Goal: Use online tool/utility: Use online tool/utility

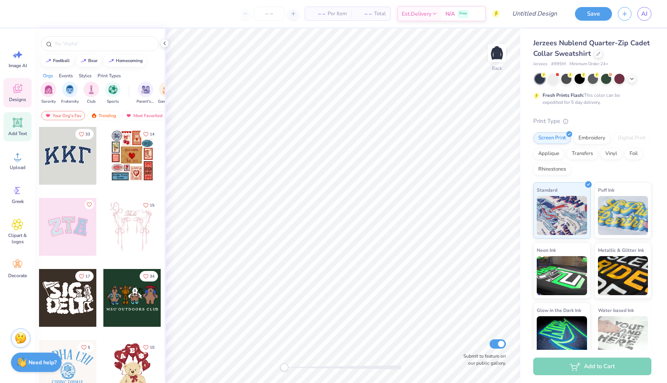
click at [16, 123] on icon at bounding box center [17, 122] width 9 height 9
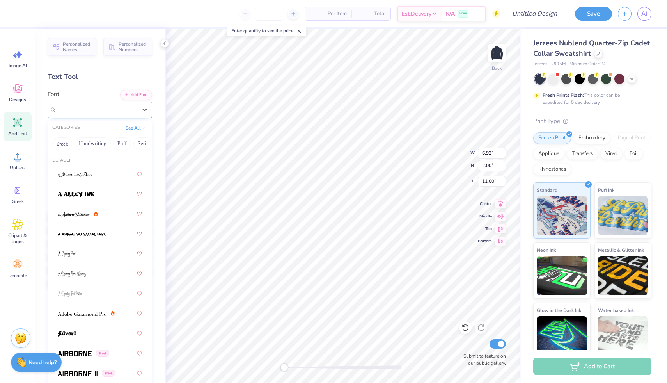
click at [106, 108] on div "Super Dream" at bounding box center [97, 109] width 82 height 12
click at [106, 108] on div "Super Dream" at bounding box center [97, 109] width 80 height 9
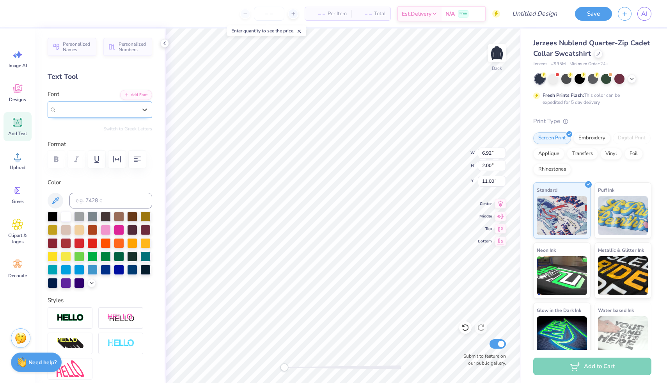
click at [106, 108] on div "Super Dream" at bounding box center [97, 109] width 80 height 9
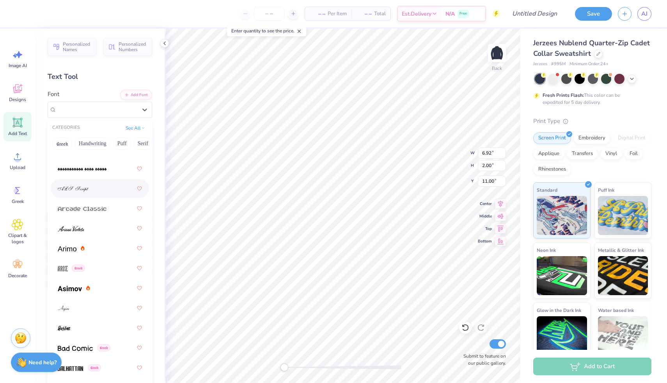
scroll to position [297, 0]
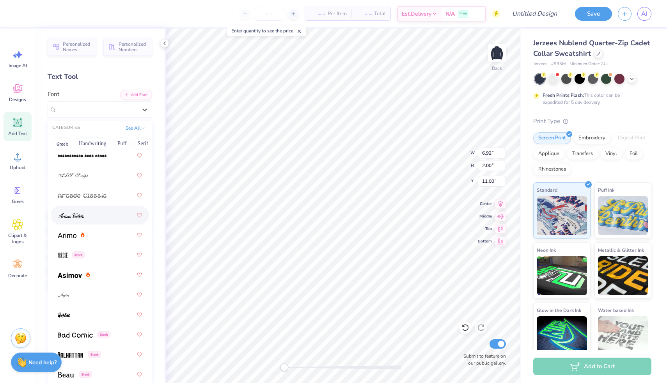
click at [90, 212] on div at bounding box center [100, 215] width 84 height 14
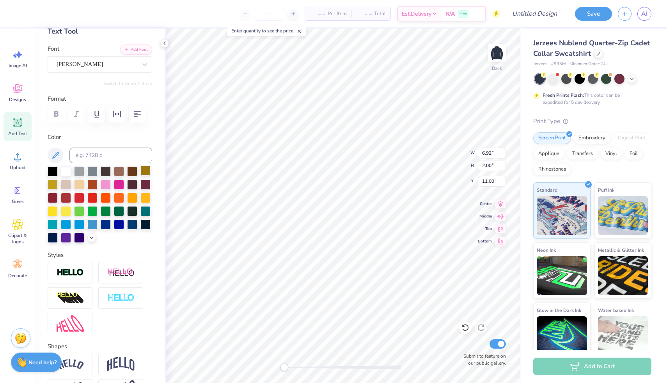
scroll to position [0, 0]
type textarea "T"
type textarea "Women in Business"
click at [135, 117] on icon "button" at bounding box center [137, 113] width 9 height 9
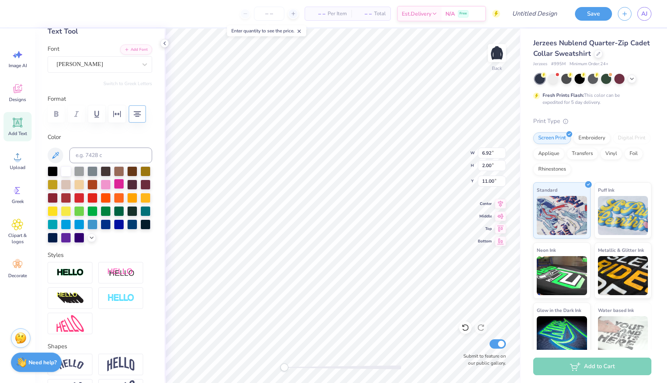
click at [117, 182] on div at bounding box center [119, 184] width 10 height 10
click at [105, 184] on div at bounding box center [106, 184] width 10 height 10
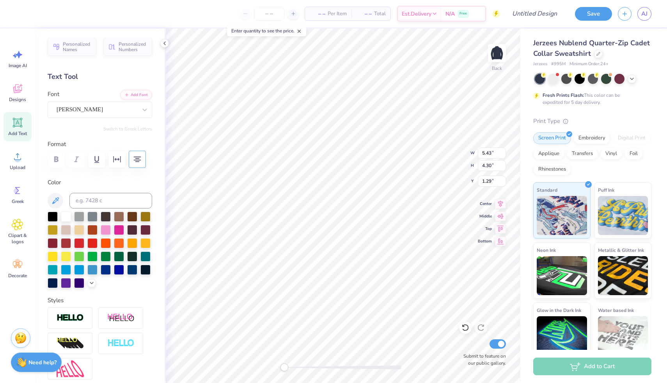
scroll to position [0, 0]
click at [117, 109] on div "[PERSON_NAME]" at bounding box center [97, 109] width 82 height 12
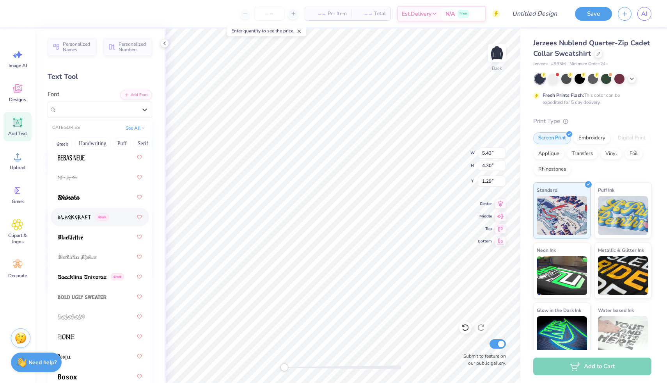
scroll to position [535, 0]
click at [90, 179] on div at bounding box center [100, 176] width 84 height 14
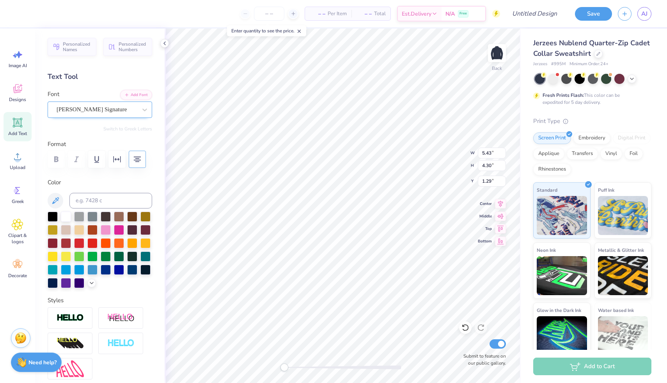
click at [110, 110] on div "[PERSON_NAME] Signature" at bounding box center [97, 109] width 82 height 12
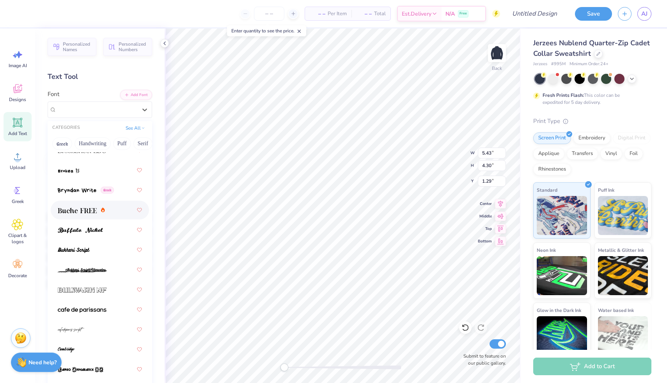
scroll to position [961, 0]
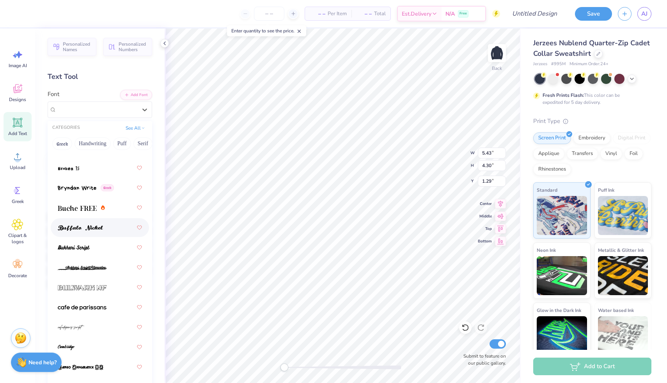
click at [106, 230] on div at bounding box center [100, 227] width 84 height 14
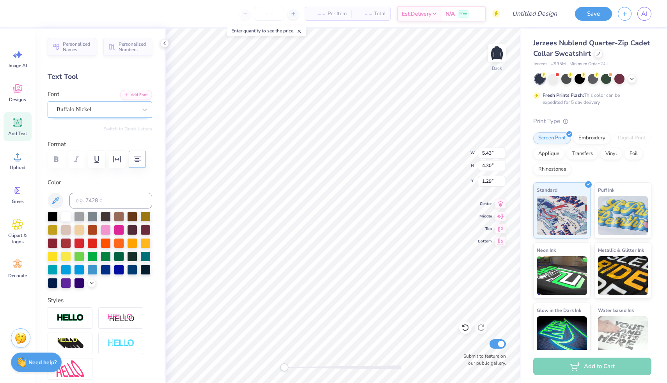
click at [109, 113] on div "Buffalo Nickel" at bounding box center [97, 109] width 82 height 12
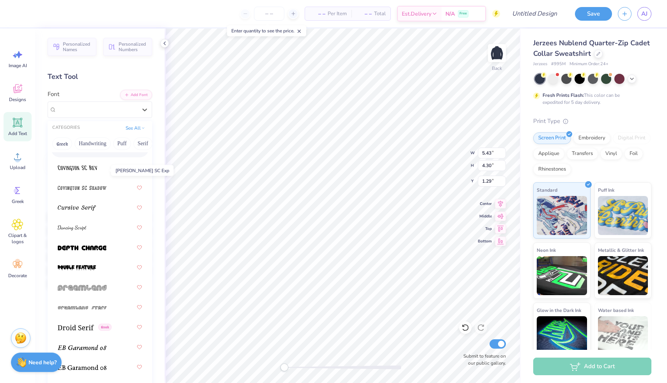
scroll to position [1821, 0]
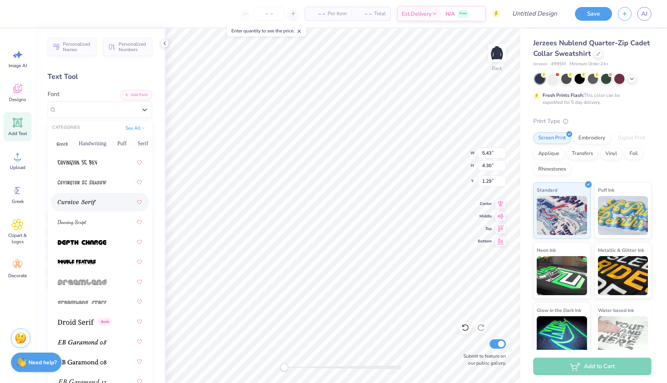
click at [97, 207] on div at bounding box center [100, 202] width 84 height 14
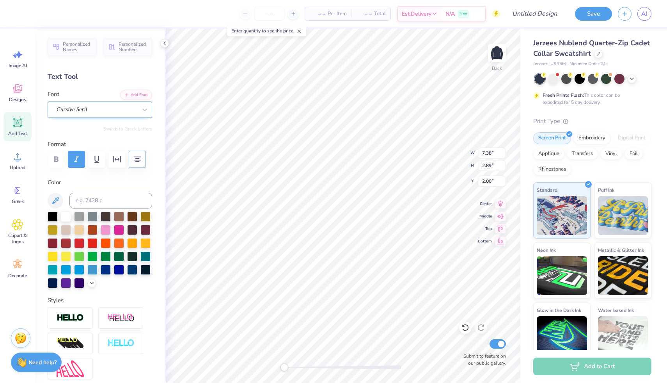
click at [103, 113] on div "Cursive Serif" at bounding box center [97, 109] width 82 height 12
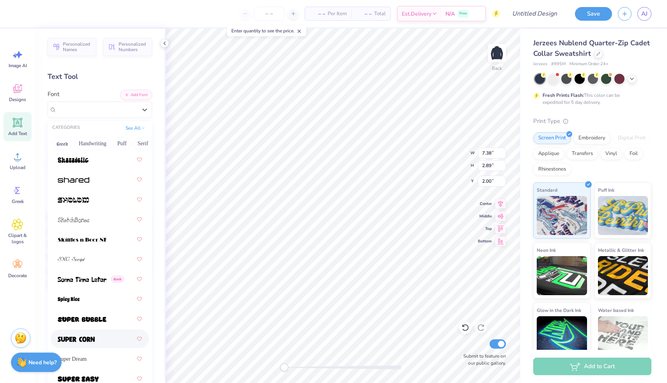
scroll to position [5224, 0]
click at [92, 255] on div at bounding box center [100, 260] width 84 height 14
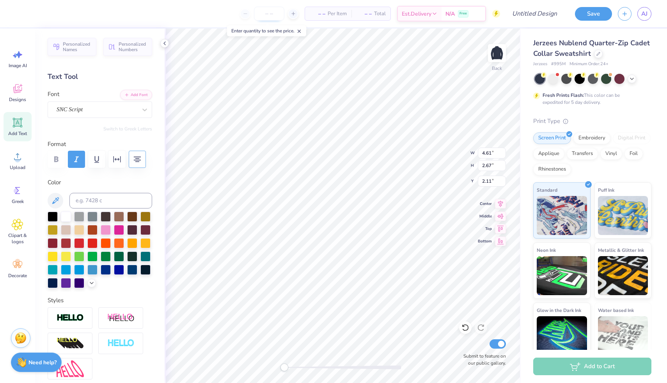
click at [275, 19] on input "number" at bounding box center [269, 14] width 30 height 14
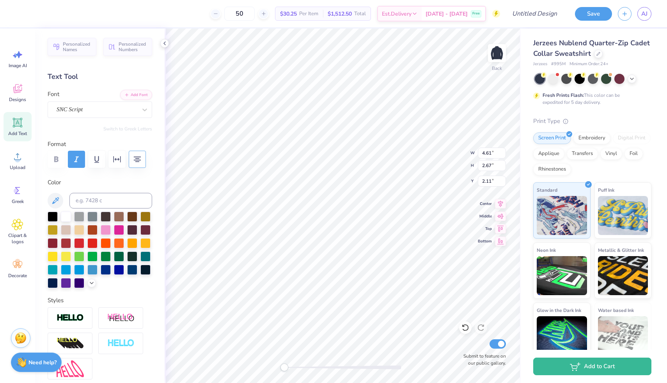
type input "50"
